Goal: Task Accomplishment & Management: Complete application form

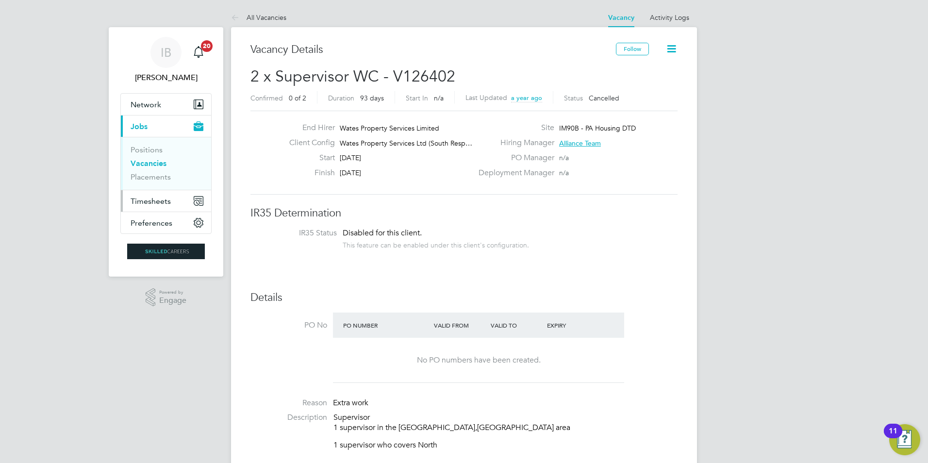
click at [152, 199] on span "Timesheets" at bounding box center [151, 201] width 40 height 9
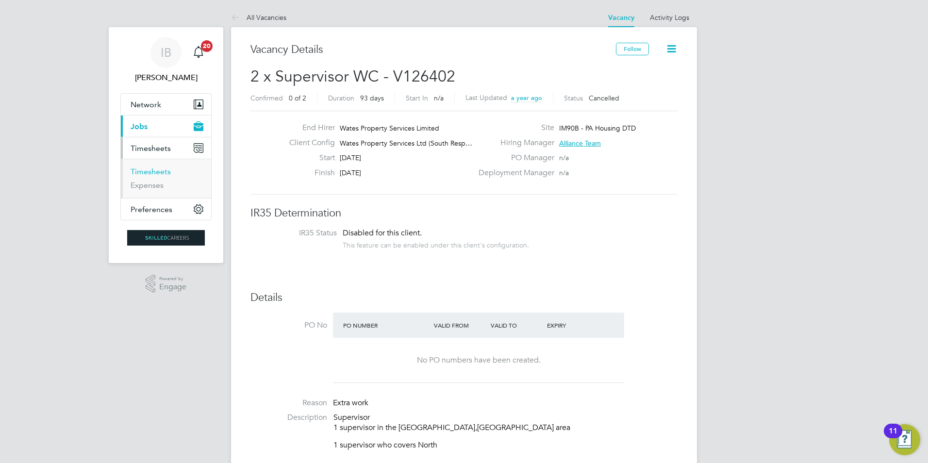
click at [156, 176] on link "Timesheets" at bounding box center [151, 171] width 40 height 9
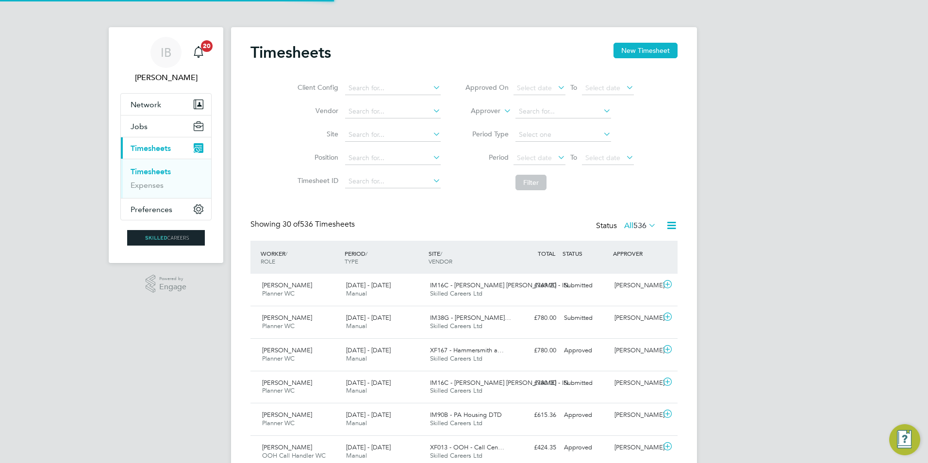
scroll to position [5, 5]
click at [644, 55] on button "New Timesheet" at bounding box center [645, 51] width 64 height 16
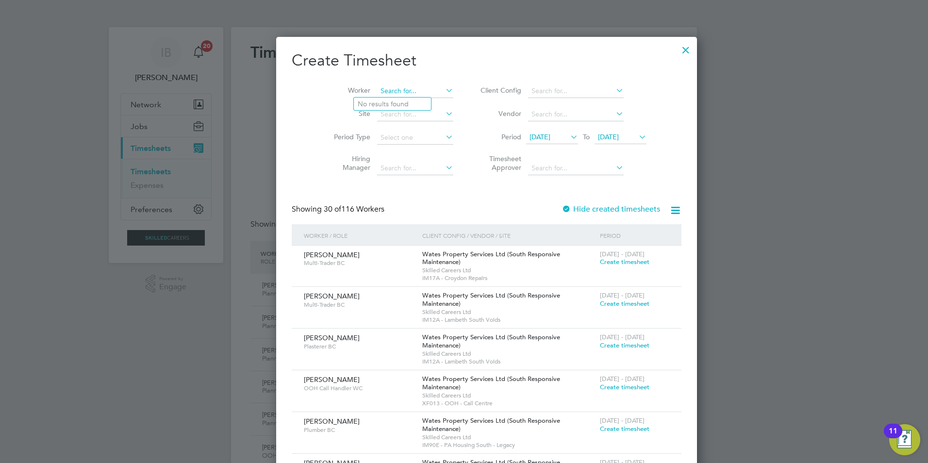
click at [377, 94] on input at bounding box center [415, 91] width 76 height 14
click at [416, 102] on b "Robins" at bounding box center [427, 104] width 22 height 8
type input "[PERSON_NAME]"
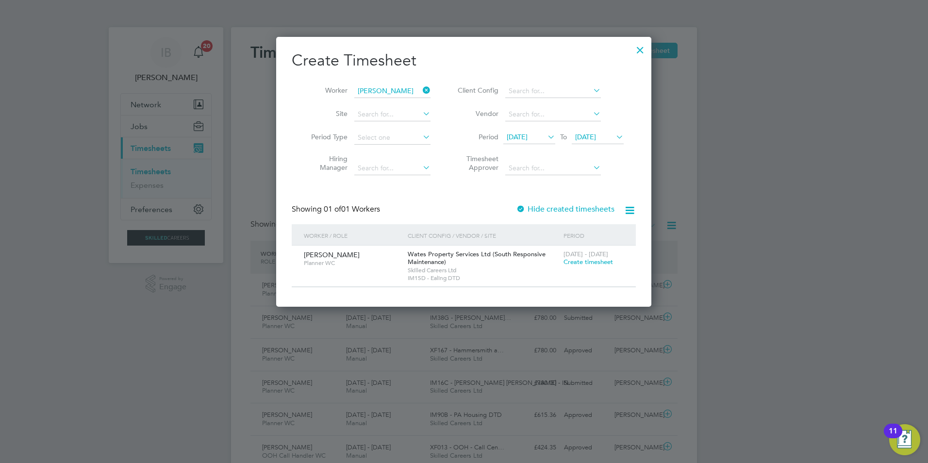
click at [580, 261] on span "Create timesheet" at bounding box center [588, 262] width 50 height 8
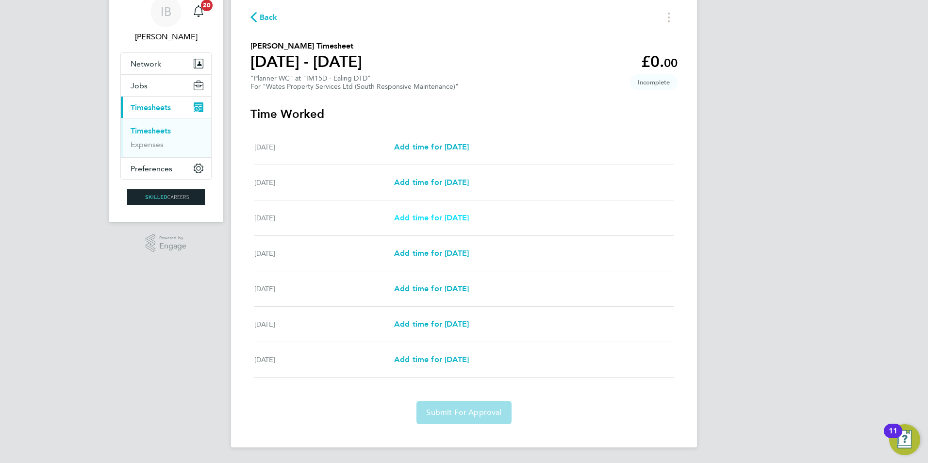
click at [453, 218] on span "Add time for [DATE]" at bounding box center [431, 217] width 75 height 9
select select "30"
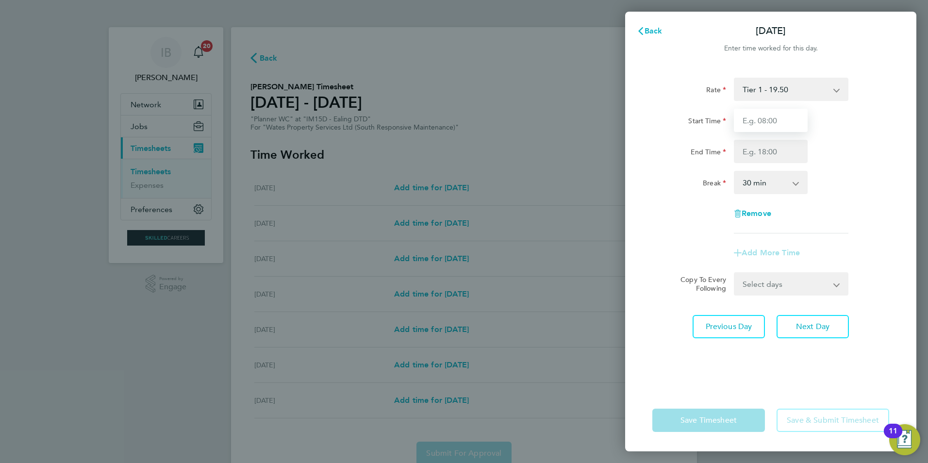
drag, startPoint x: 788, startPoint y: 121, endPoint x: 788, endPoint y: 127, distance: 5.8
click at [788, 121] on input "Start Time" at bounding box center [771, 120] width 74 height 23
type input "08:00"
type input "17:00"
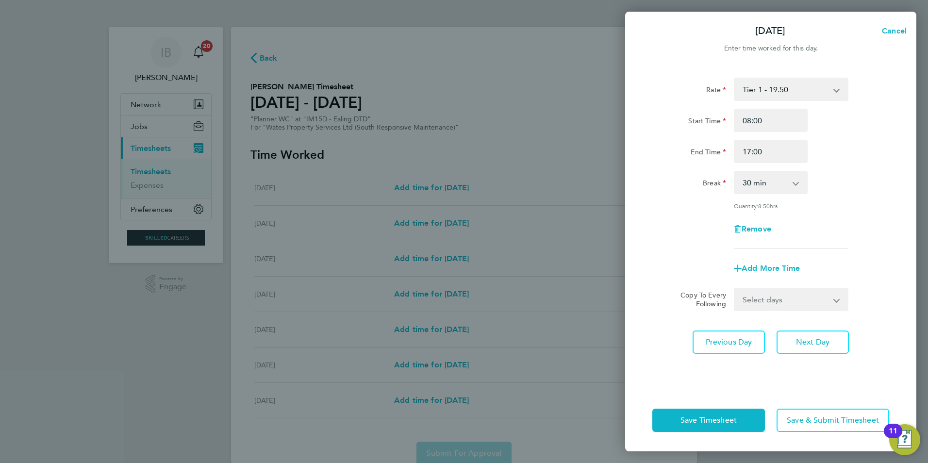
click at [776, 180] on select "0 min 15 min 30 min 45 min 60 min 75 min 90 min" at bounding box center [765, 182] width 60 height 21
select select "60"
click at [735, 172] on select "0 min 15 min 30 min 45 min 60 min 75 min 90 min" at bounding box center [765, 182] width 60 height 21
click at [774, 300] on select "Select days Day [DATE] [DATE] [DATE] [DATE]" at bounding box center [786, 299] width 102 height 21
select select "DAY"
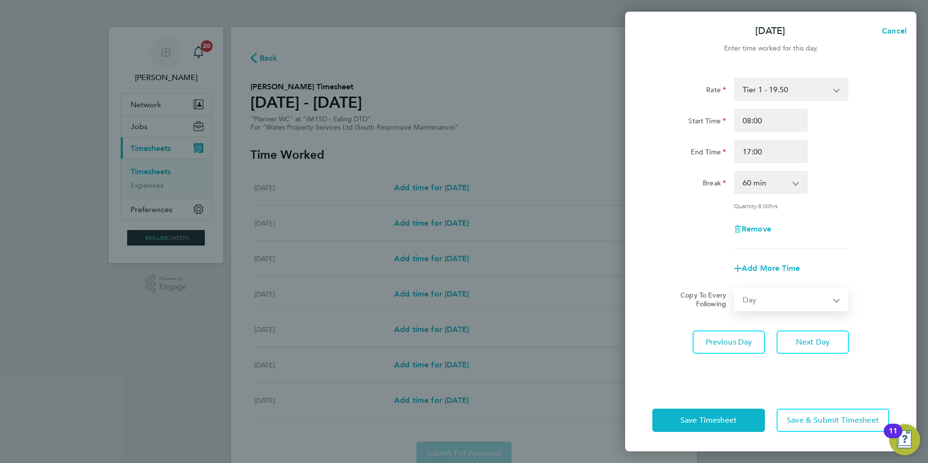
click at [735, 289] on select "Select days Day [DATE] [DATE] [DATE] [DATE]" at bounding box center [786, 299] width 102 height 21
select select "[DATE]"
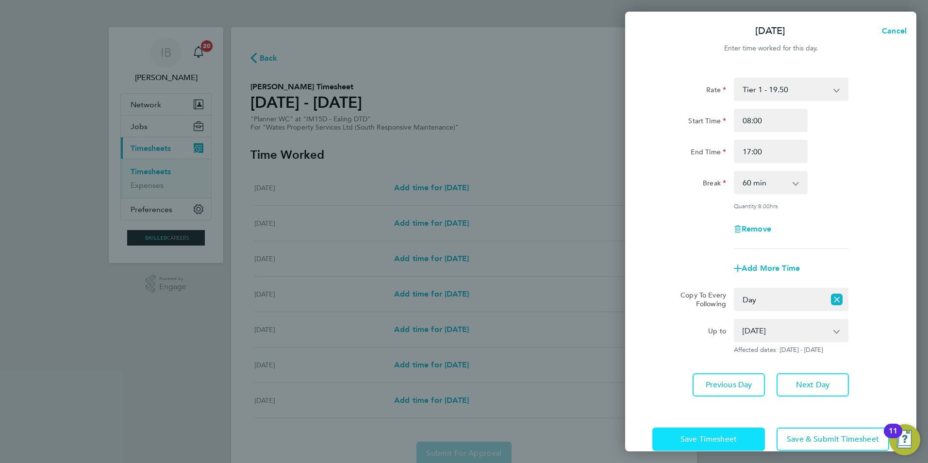
click at [733, 432] on button "Save Timesheet" at bounding box center [708, 439] width 113 height 23
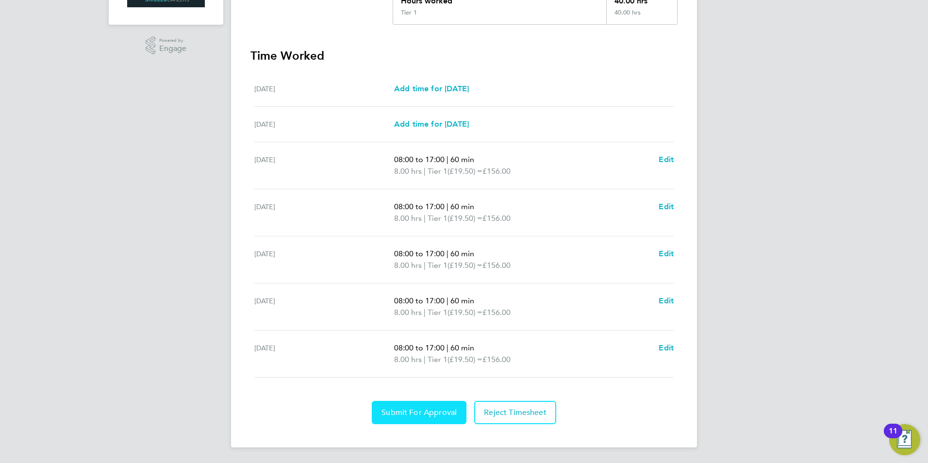
click at [416, 406] on button "Submit For Approval" at bounding box center [419, 412] width 95 height 23
